Goal: Check status: Check status

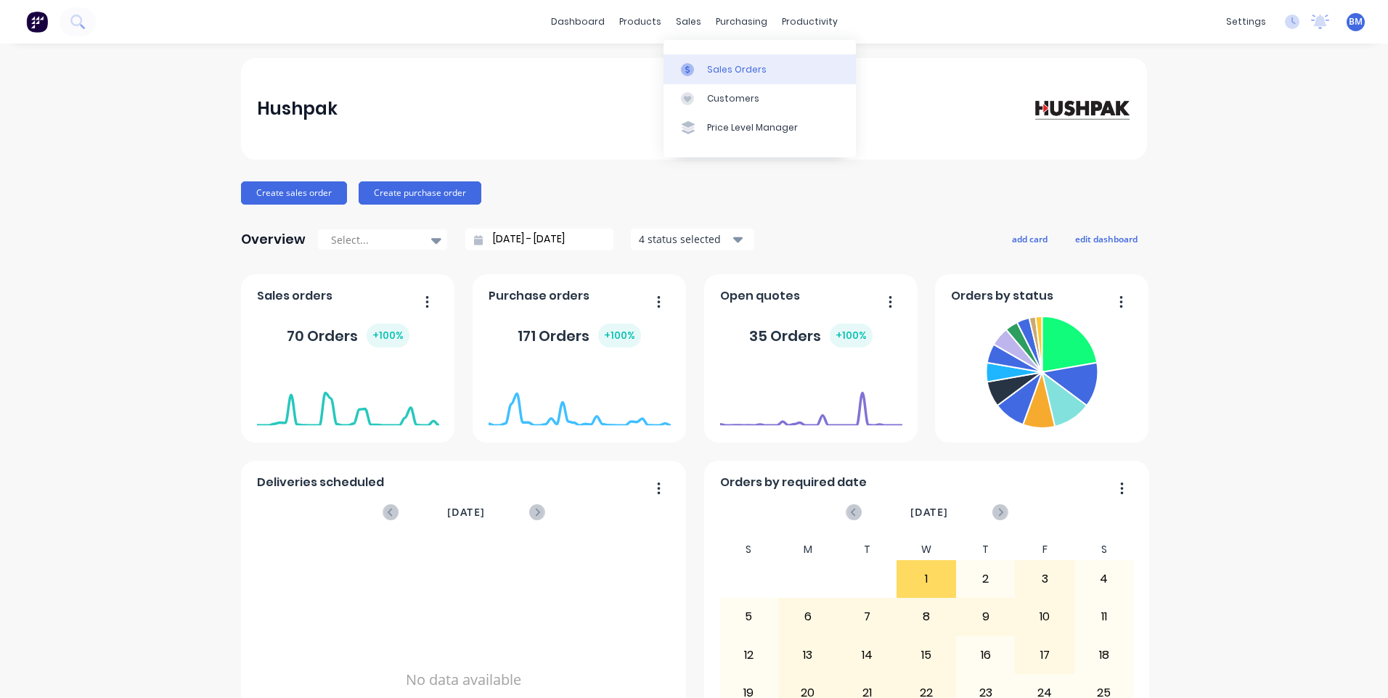
click at [695, 65] on div at bounding box center [692, 69] width 22 height 13
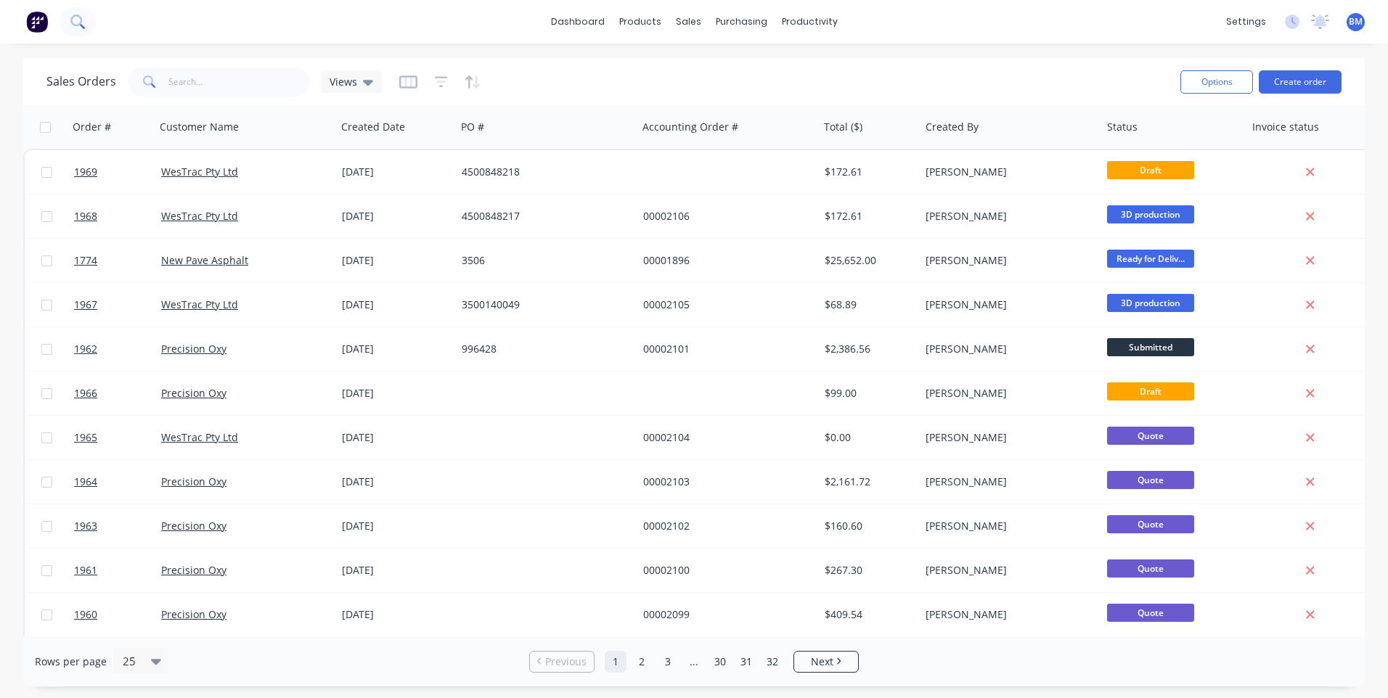
click at [73, 23] on icon at bounding box center [77, 22] width 14 height 14
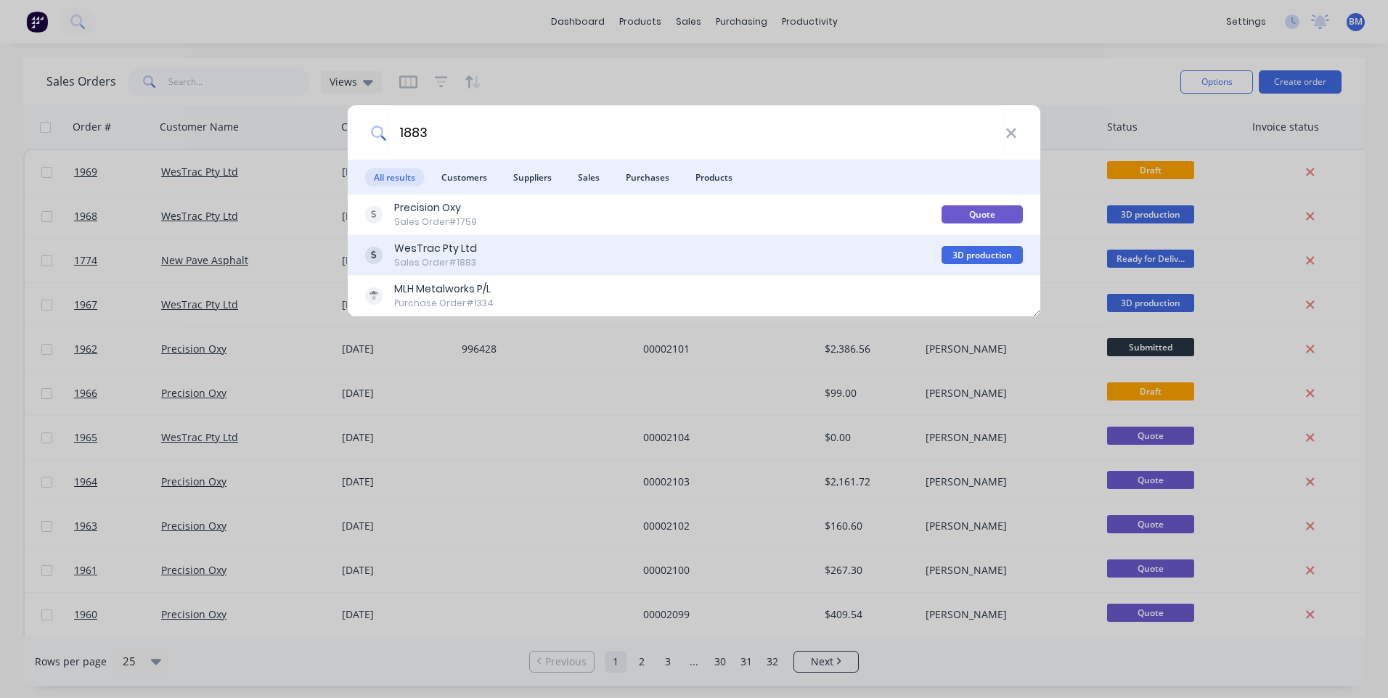
type input "1883"
click at [471, 253] on div "WesTrac Pty Ltd" at bounding box center [435, 248] width 83 height 15
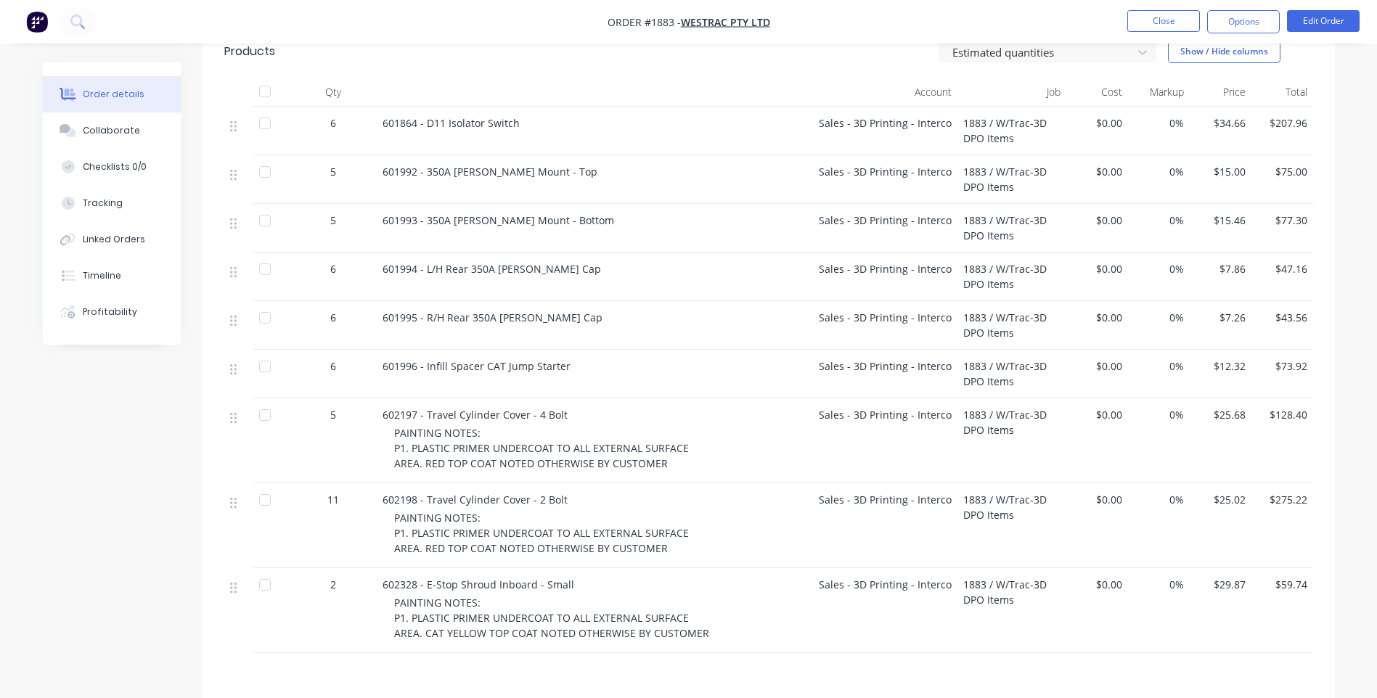
scroll to position [508, 0]
click at [121, 243] on div "Linked Orders" at bounding box center [114, 239] width 62 height 13
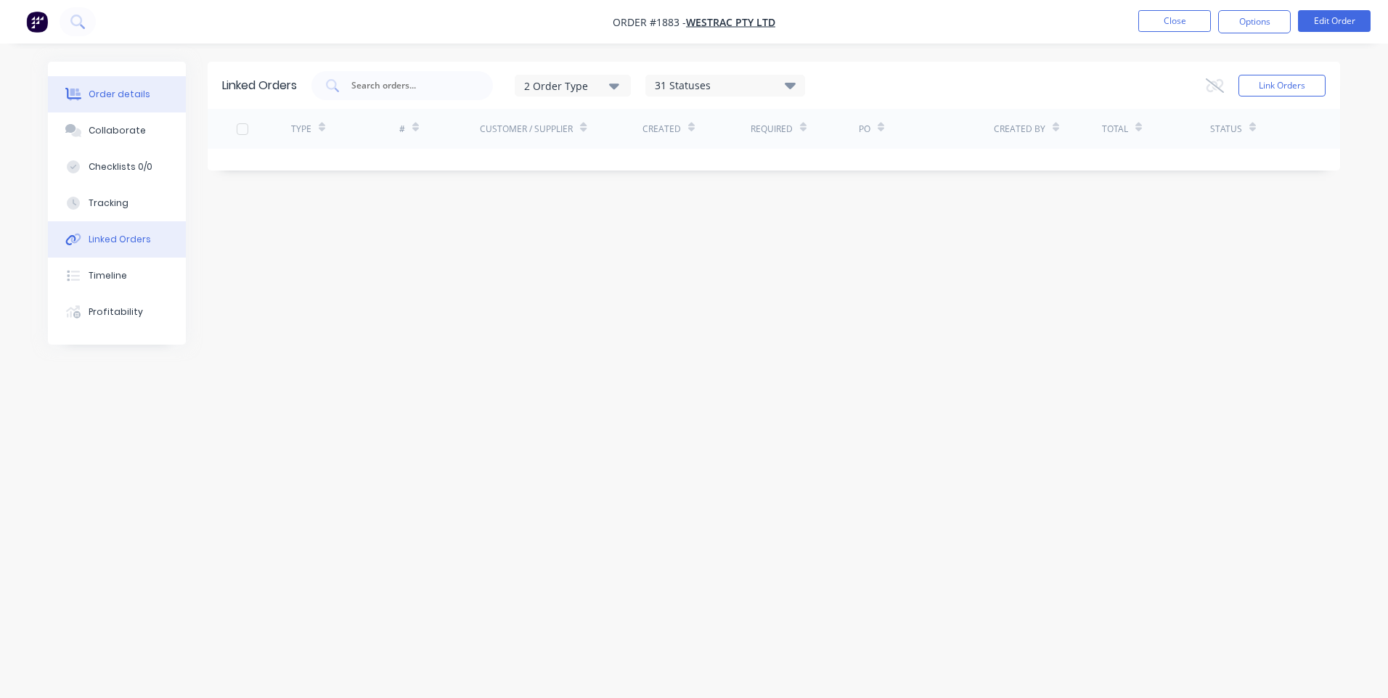
click at [118, 110] on button "Order details" at bounding box center [117, 94] width 138 height 36
